Goal: Browse casually: Explore the website without a specific task or goal

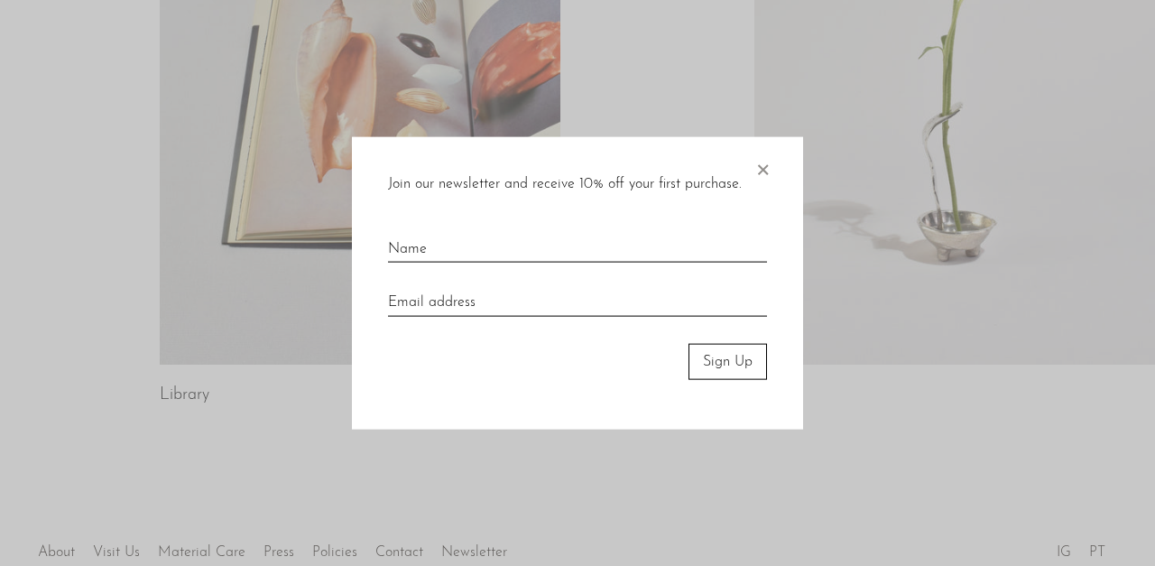
scroll to position [1149, 0]
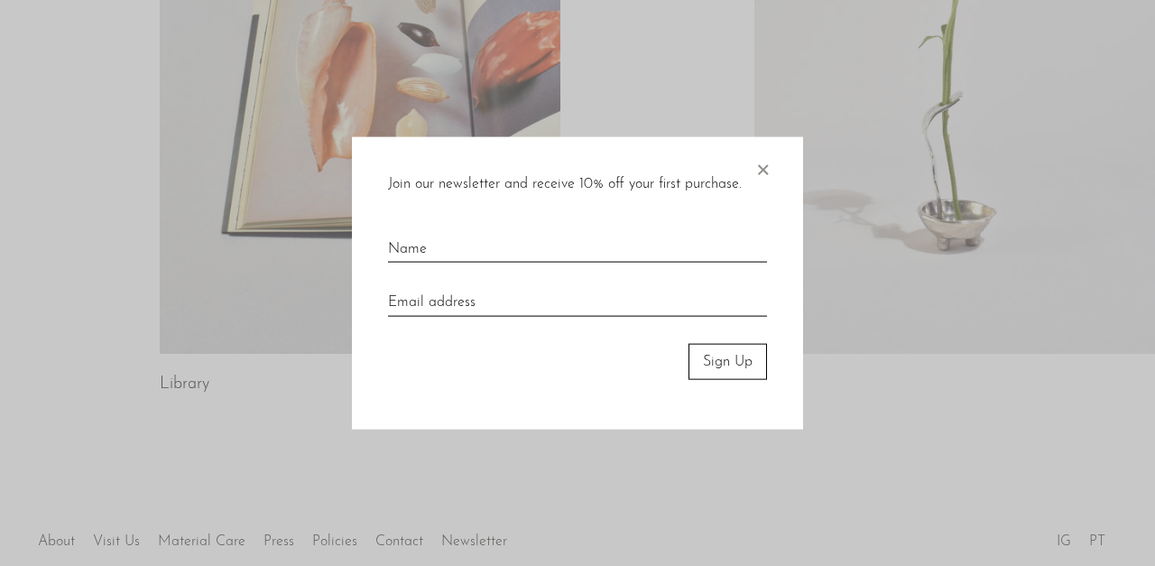
click at [758, 194] on span "×" at bounding box center [762, 165] width 18 height 58
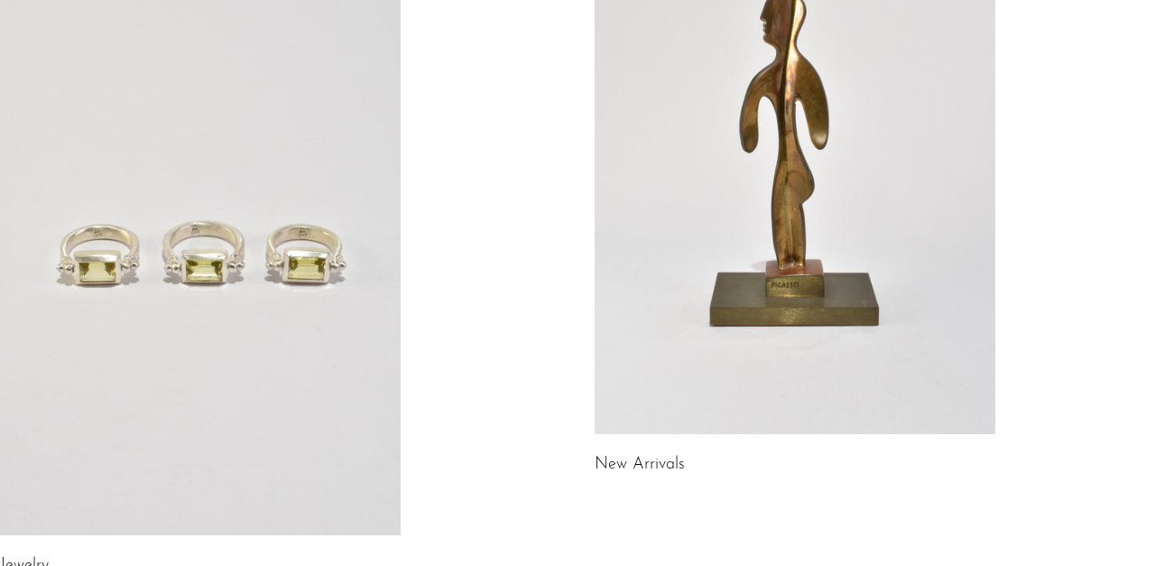
scroll to position [0, 0]
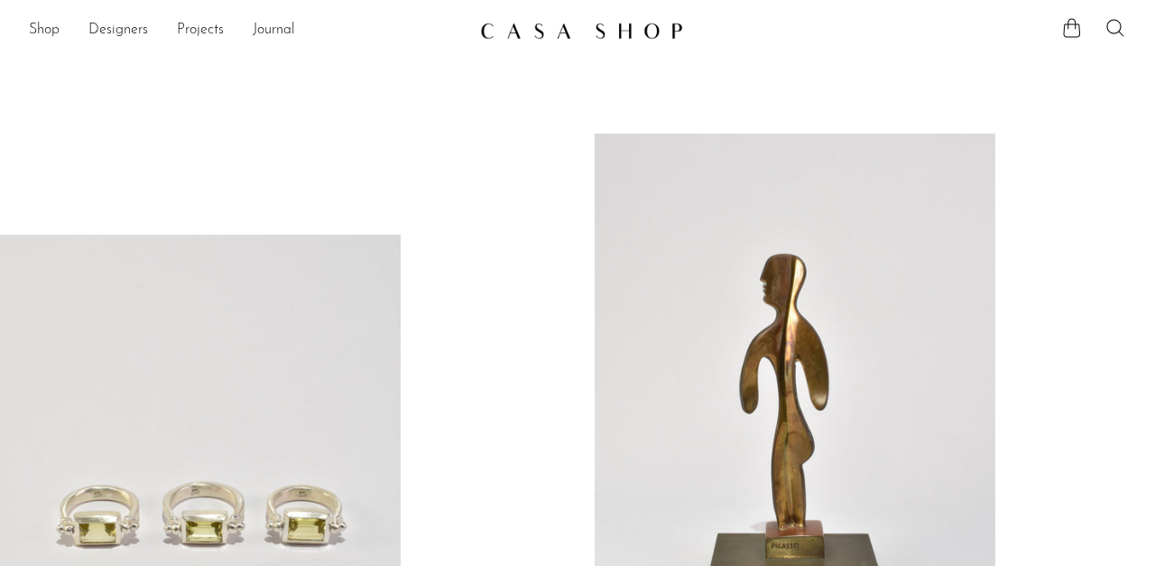
click at [51, 19] on link "Shop" at bounding box center [44, 30] width 31 height 23
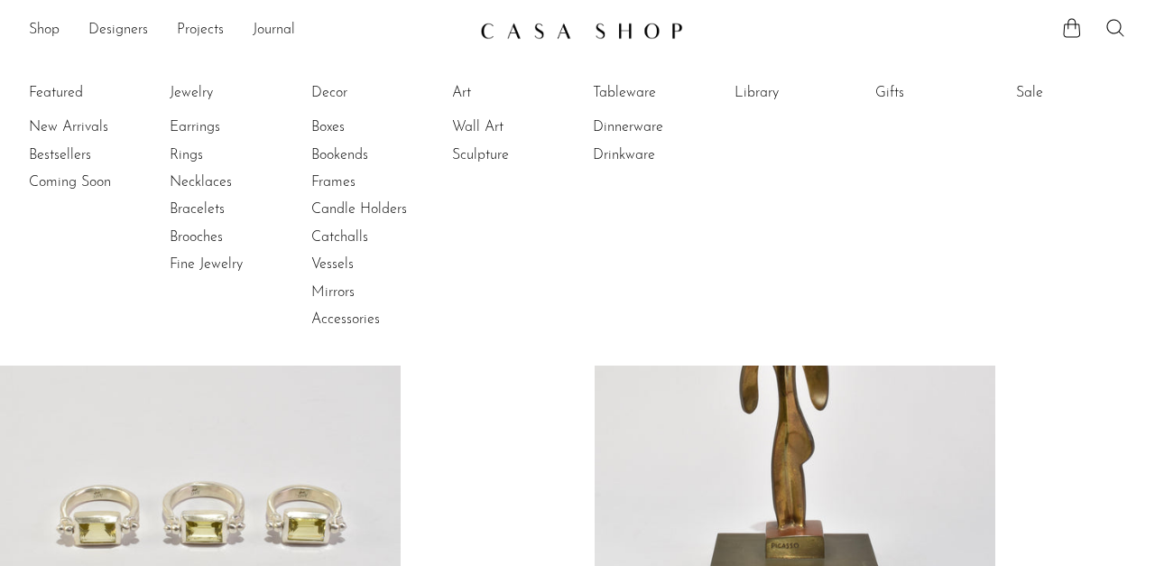
click at [773, 440] on link at bounding box center [795, 414] width 401 height 561
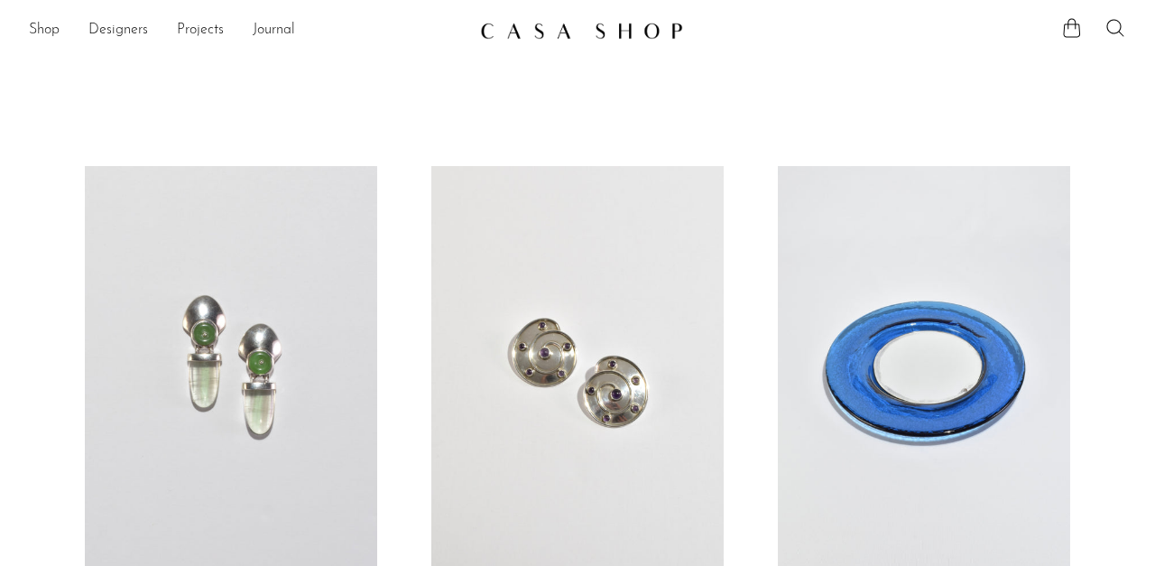
click at [201, 39] on link "Projects" at bounding box center [200, 30] width 47 height 23
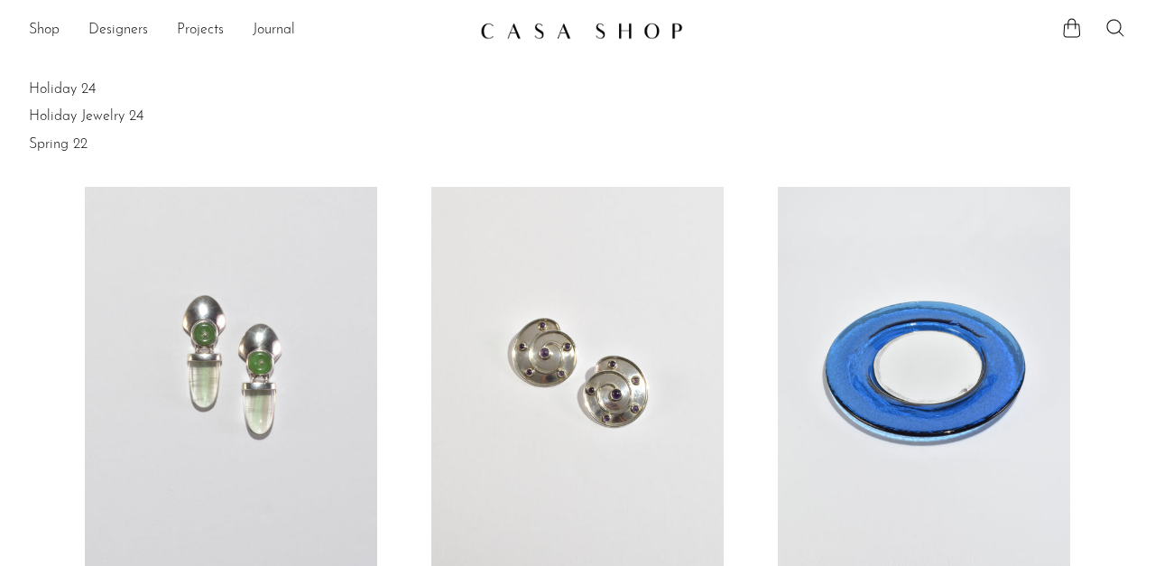
click at [115, 21] on link "Designers" at bounding box center [118, 30] width 60 height 23
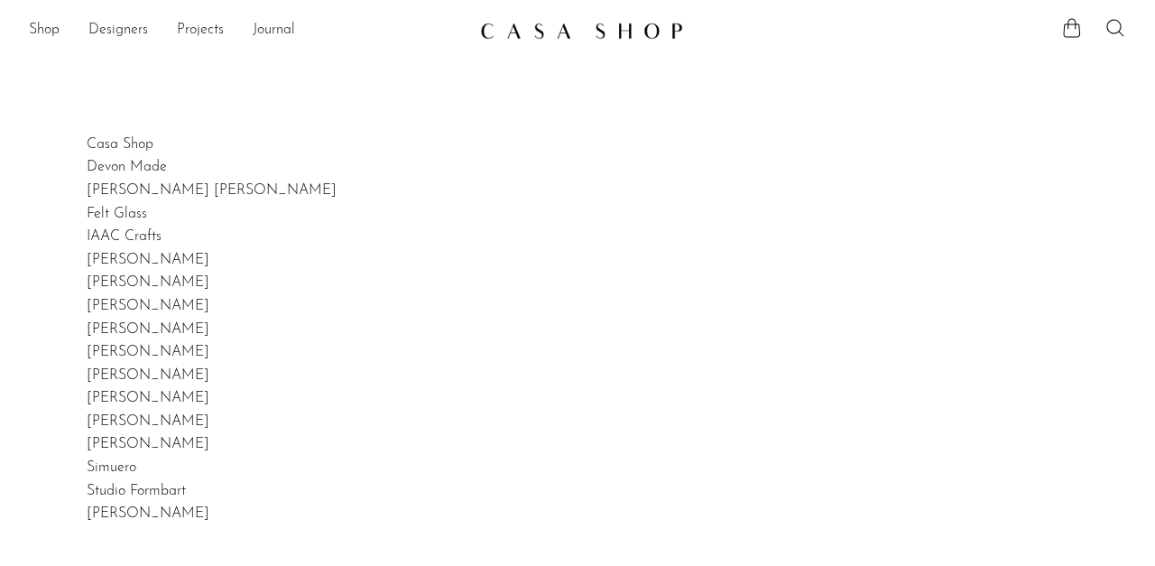
click at [35, 23] on link "Shop" at bounding box center [44, 30] width 31 height 23
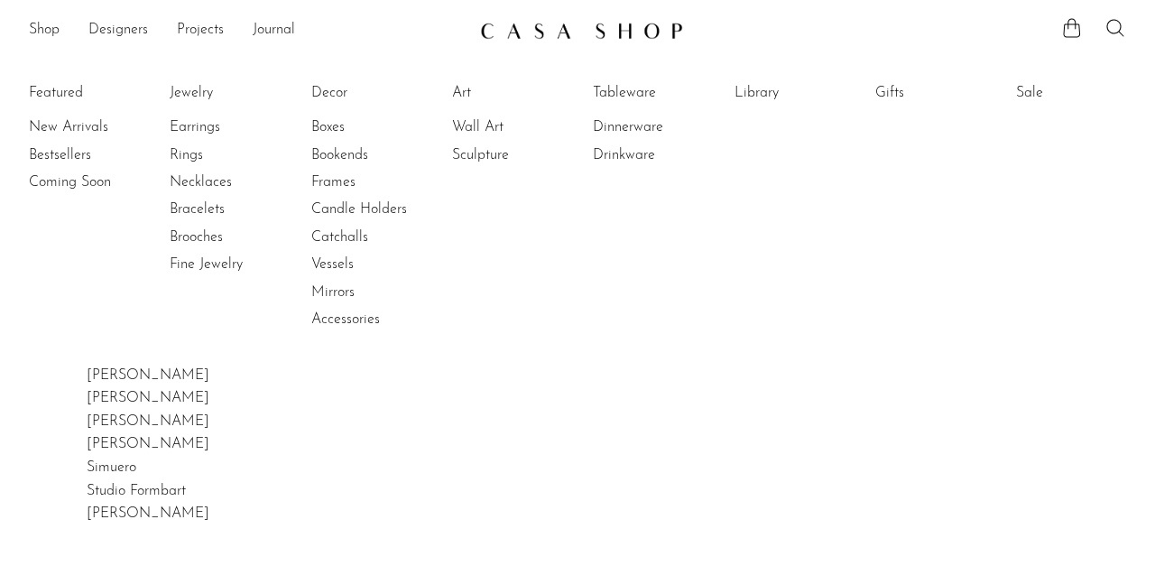
click at [890, 99] on link "Gifts" at bounding box center [942, 93] width 135 height 20
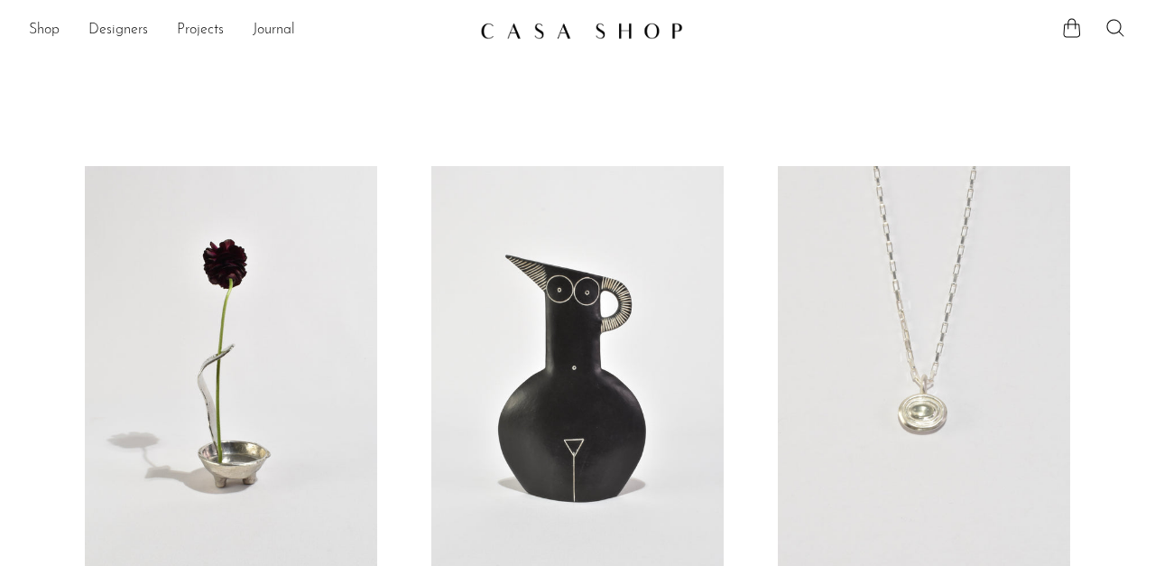
click at [54, 21] on link "Shop" at bounding box center [44, 30] width 31 height 23
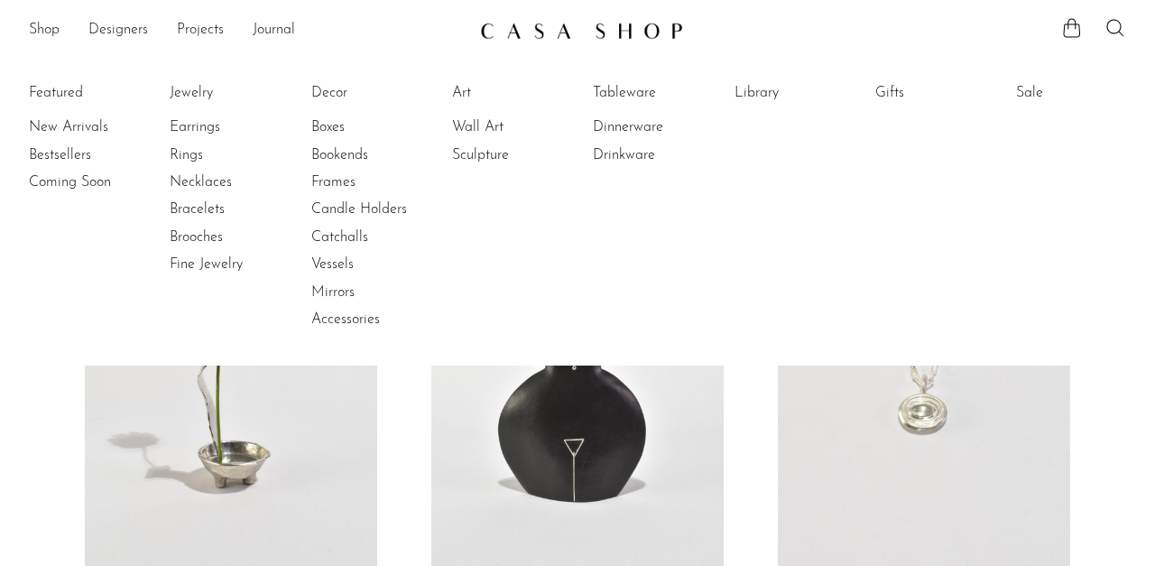
click at [506, 152] on link "Sculpture" at bounding box center [519, 155] width 135 height 20
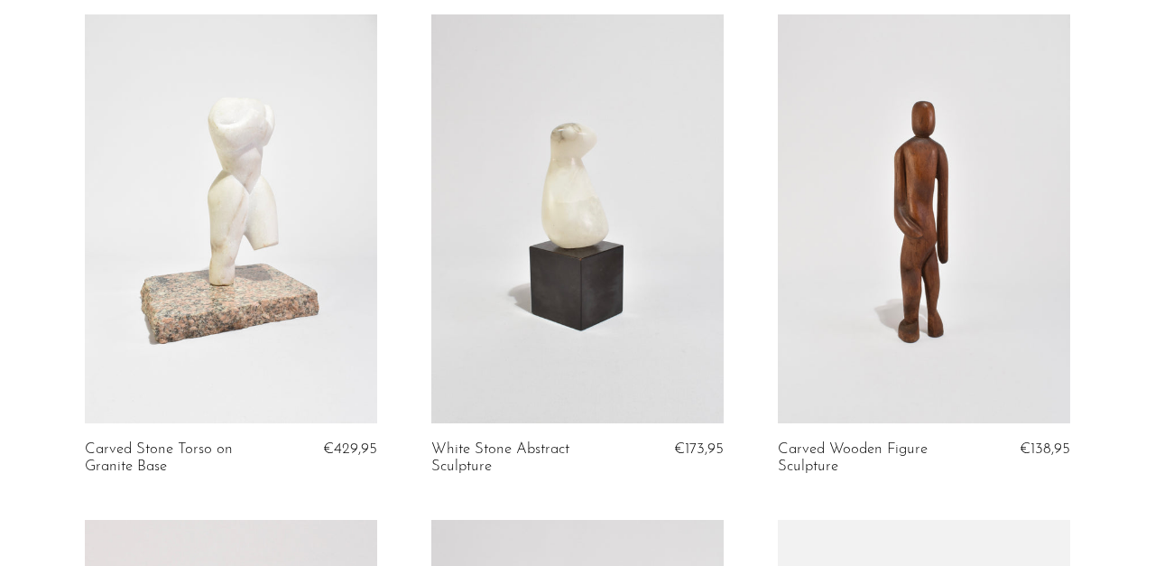
scroll to position [641, 0]
